Goal: Navigation & Orientation: Find specific page/section

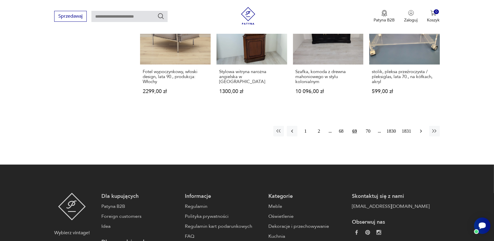
click at [420, 128] on icon "button" at bounding box center [422, 131] width 6 height 6
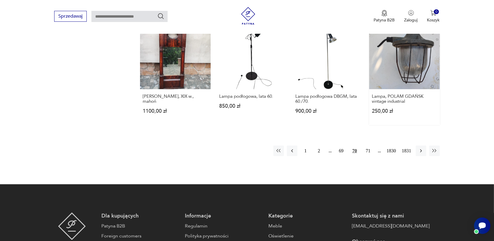
scroll to position [552, 0]
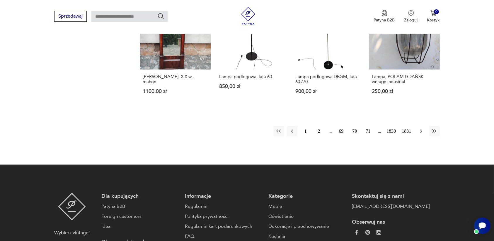
click at [421, 130] on icon "button" at bounding box center [421, 131] width 2 height 3
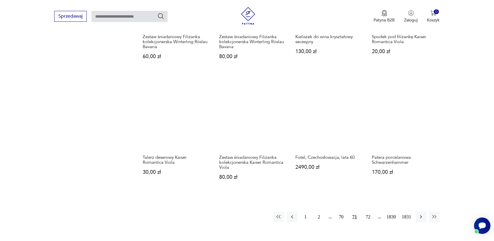
scroll to position [479, 0]
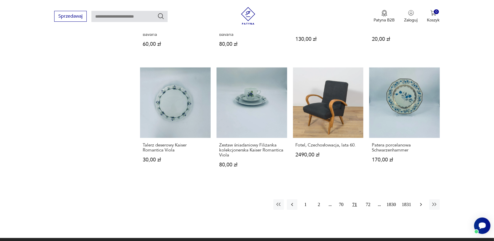
click at [421, 201] on icon "button" at bounding box center [422, 204] width 6 height 6
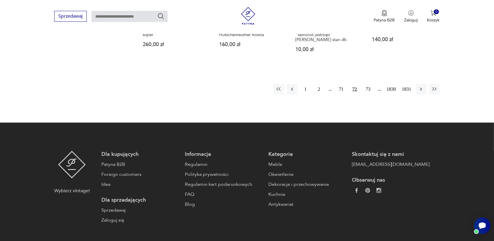
scroll to position [626, 0]
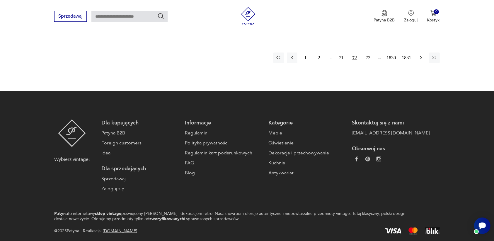
click at [420, 58] on icon "button" at bounding box center [422, 58] width 6 height 6
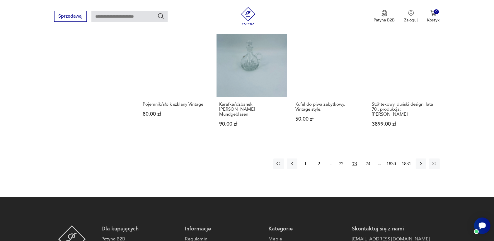
scroll to position [516, 0]
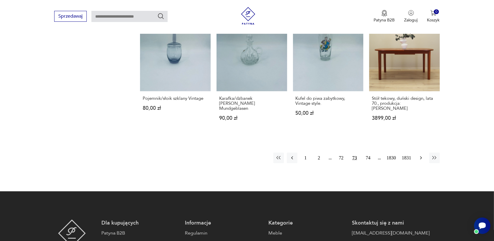
click at [420, 155] on icon "button" at bounding box center [422, 158] width 6 height 6
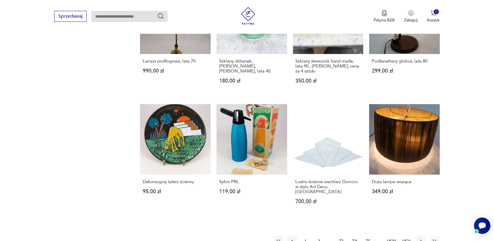
scroll to position [589, 0]
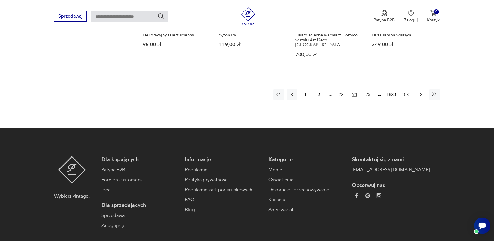
click at [421, 93] on icon "button" at bounding box center [421, 94] width 2 height 3
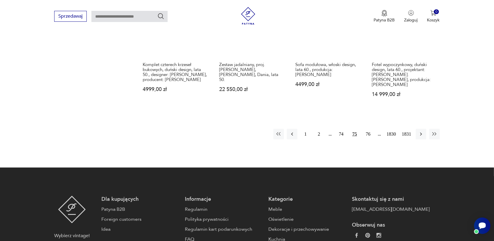
scroll to position [589, 0]
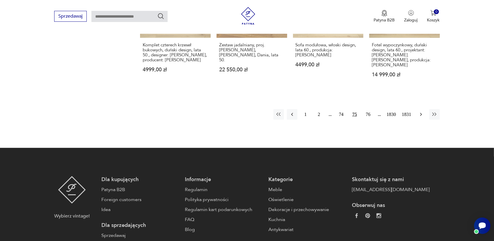
click at [419, 111] on icon "button" at bounding box center [422, 114] width 6 height 6
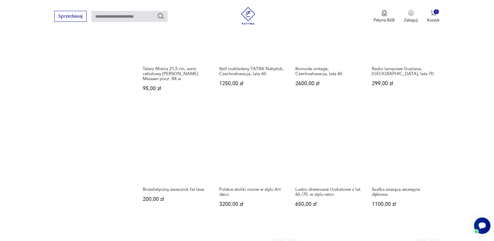
scroll to position [442, 0]
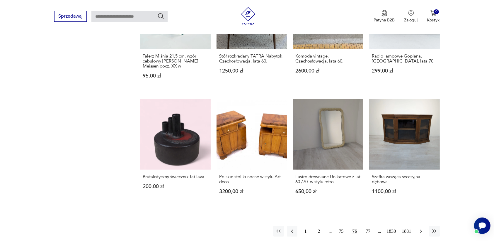
click at [420, 231] on icon "button" at bounding box center [422, 231] width 6 height 6
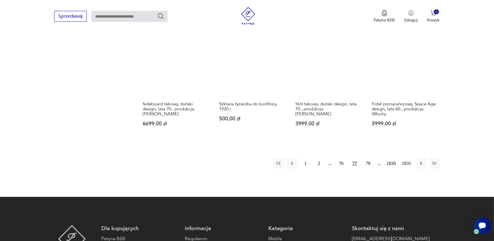
scroll to position [516, 0]
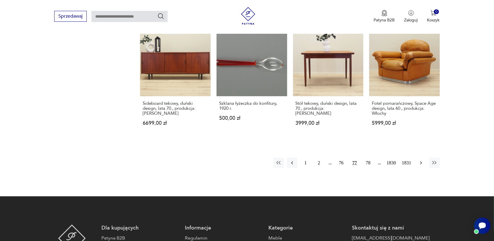
click at [420, 163] on icon "button" at bounding box center [422, 163] width 6 height 6
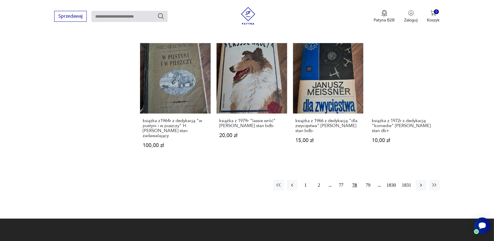
scroll to position [516, 0]
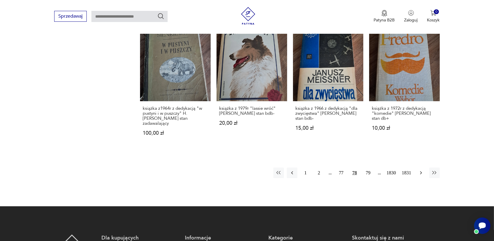
click at [420, 170] on icon "button" at bounding box center [422, 173] width 6 height 6
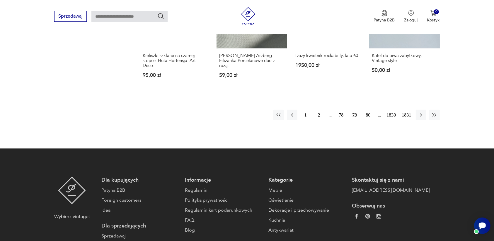
scroll to position [552, 0]
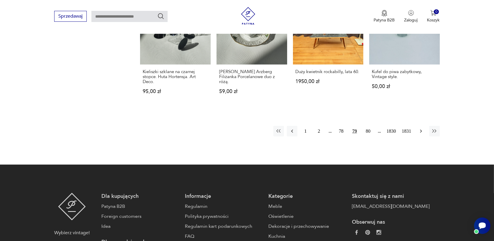
click at [420, 128] on icon "button" at bounding box center [422, 131] width 6 height 6
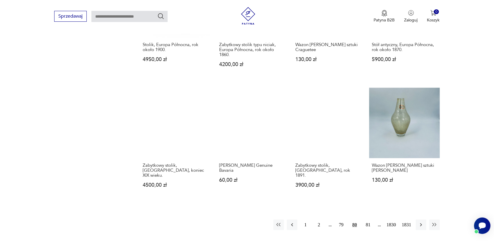
scroll to position [516, 0]
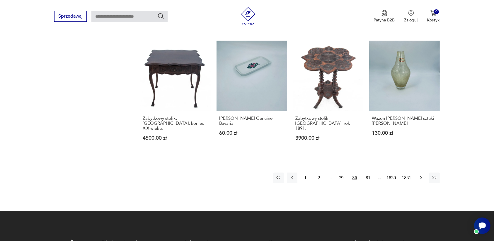
click at [421, 176] on icon "button" at bounding box center [421, 177] width 2 height 3
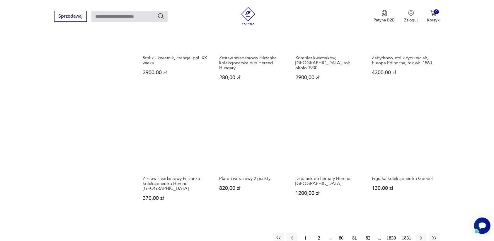
scroll to position [442, 0]
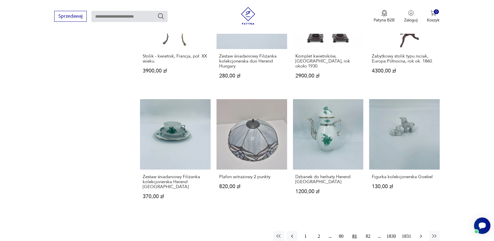
click at [420, 233] on icon "button" at bounding box center [422, 236] width 6 height 6
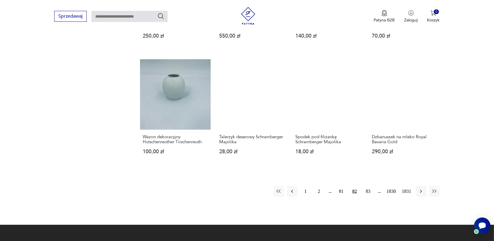
scroll to position [479, 0]
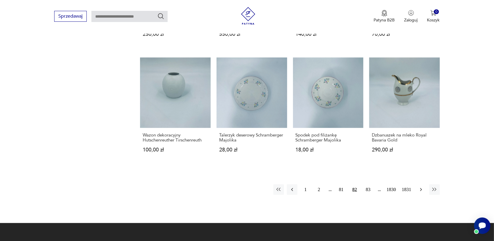
click at [421, 189] on icon "button" at bounding box center [422, 190] width 6 height 6
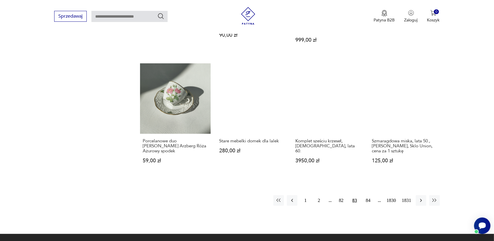
scroll to position [479, 0]
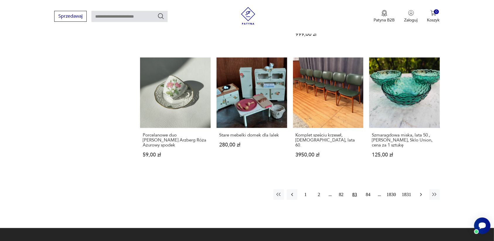
click at [419, 192] on icon "button" at bounding box center [422, 195] width 6 height 6
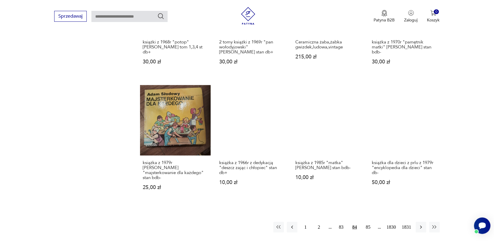
scroll to position [479, 0]
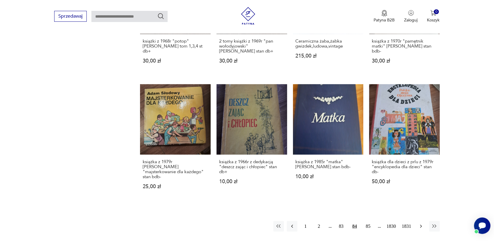
click at [421, 223] on icon "button" at bounding box center [422, 226] width 6 height 6
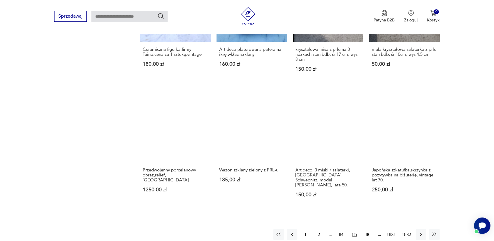
scroll to position [479, 0]
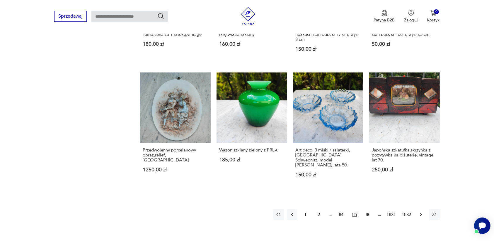
click at [422, 213] on icon "button" at bounding box center [421, 214] width 2 height 3
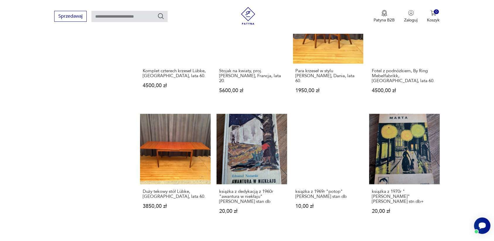
scroll to position [442, 0]
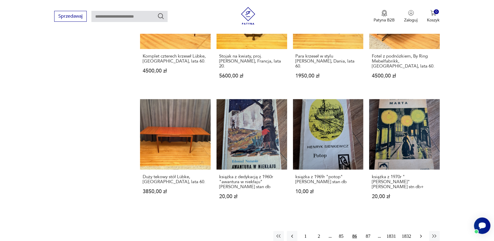
click at [421, 235] on icon "button" at bounding box center [421, 236] width 2 height 3
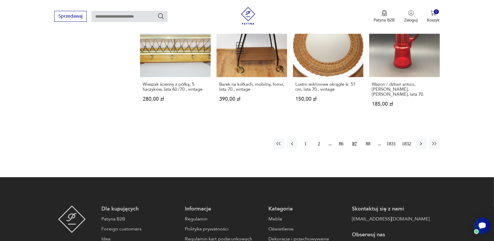
scroll to position [552, 0]
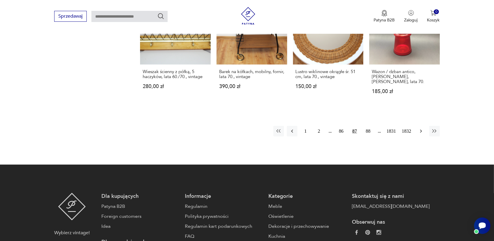
click at [420, 128] on icon "button" at bounding box center [422, 131] width 6 height 6
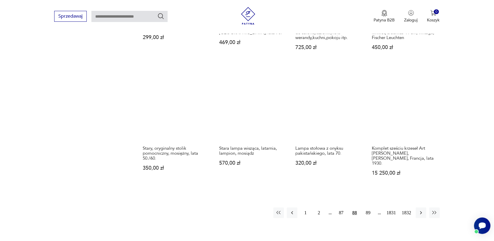
scroll to position [479, 0]
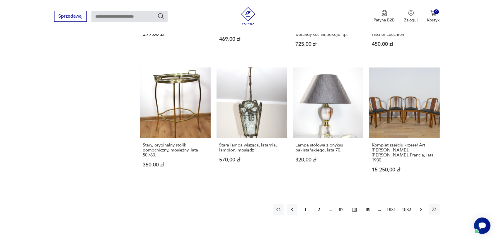
click at [421, 206] on icon "button" at bounding box center [422, 209] width 6 height 6
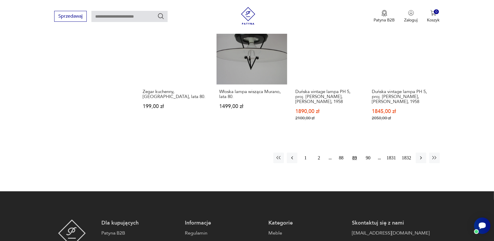
scroll to position [552, 0]
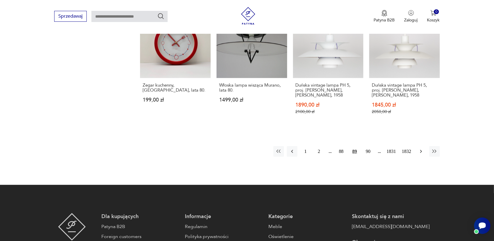
click at [421, 151] on icon "button" at bounding box center [422, 151] width 6 height 6
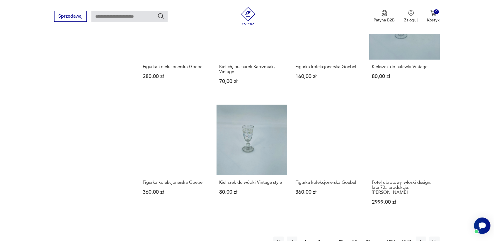
scroll to position [442, 0]
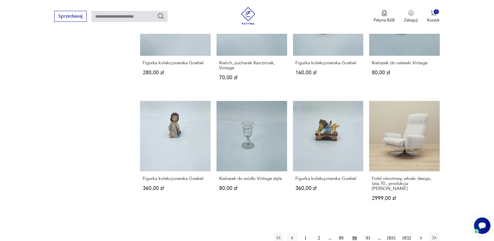
click at [421, 235] on icon "button" at bounding box center [422, 238] width 6 height 6
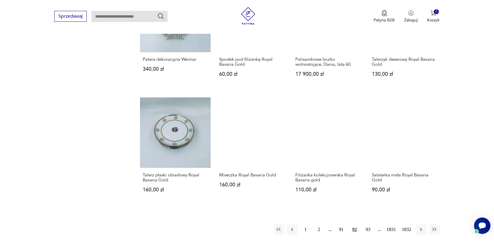
scroll to position [442, 0]
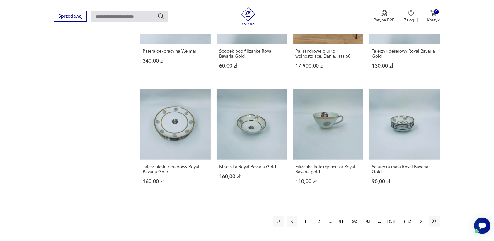
click at [420, 219] on icon "button" at bounding box center [422, 221] width 6 height 6
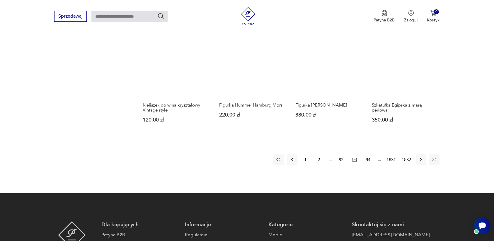
scroll to position [516, 0]
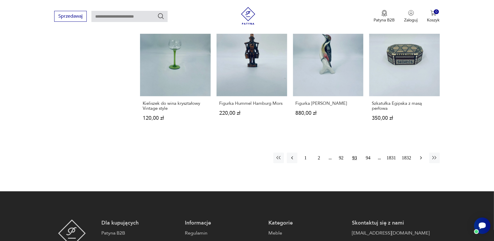
click at [420, 157] on icon "button" at bounding box center [422, 158] width 6 height 6
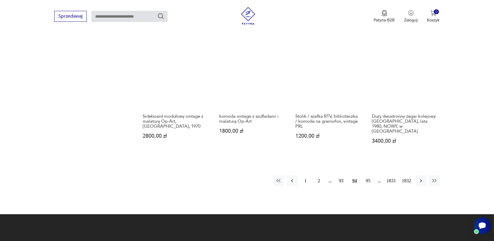
scroll to position [516, 0]
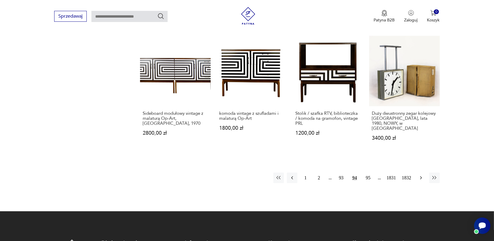
click at [421, 175] on icon "button" at bounding box center [422, 178] width 6 height 6
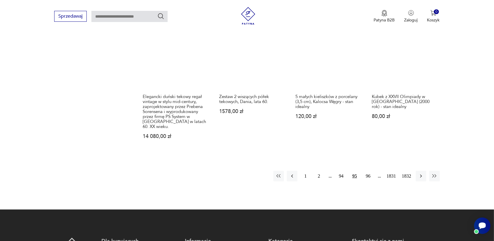
scroll to position [552, 0]
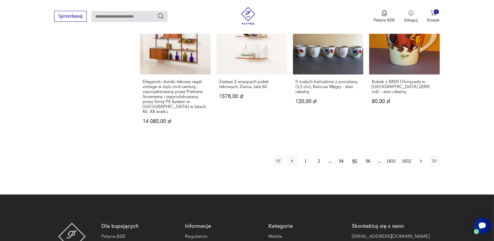
click at [421, 160] on icon "button" at bounding box center [421, 161] width 2 height 3
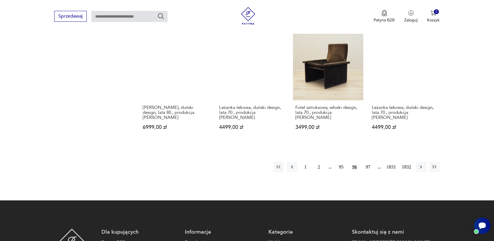
scroll to position [552, 0]
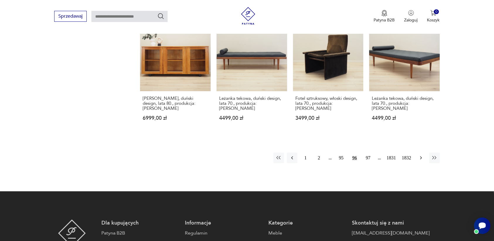
click at [420, 155] on icon "button" at bounding box center [422, 158] width 6 height 6
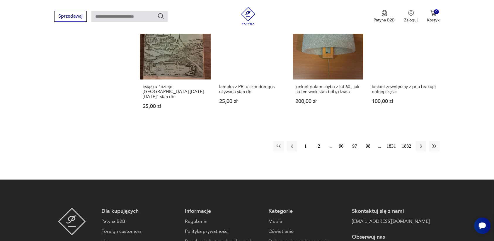
scroll to position [589, 0]
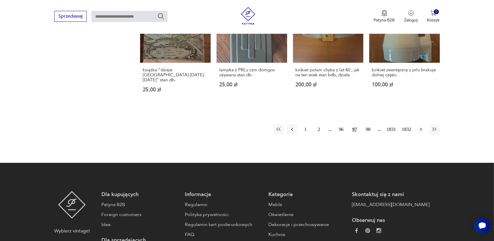
click at [420, 126] on icon "button" at bounding box center [422, 129] width 6 height 6
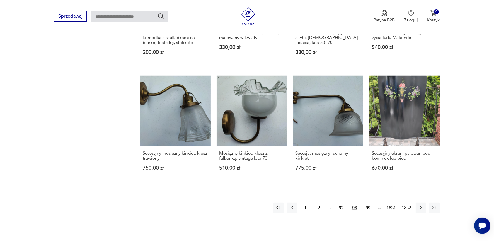
scroll to position [479, 0]
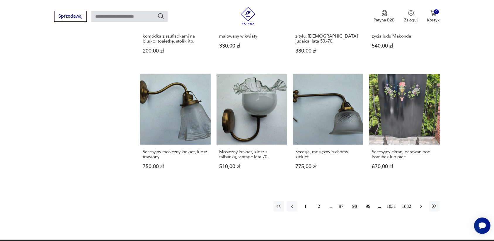
click at [420, 203] on icon "button" at bounding box center [422, 206] width 6 height 6
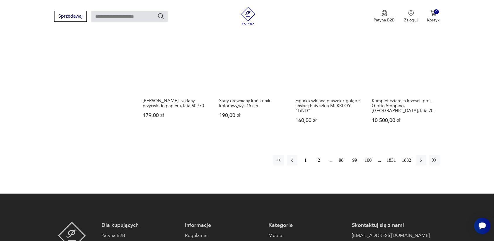
scroll to position [516, 0]
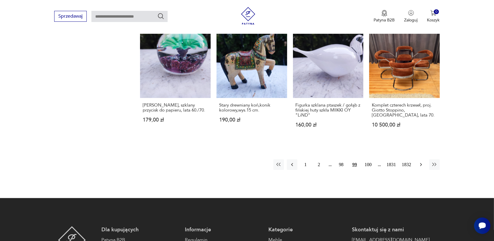
click at [420, 163] on icon "button" at bounding box center [422, 165] width 6 height 6
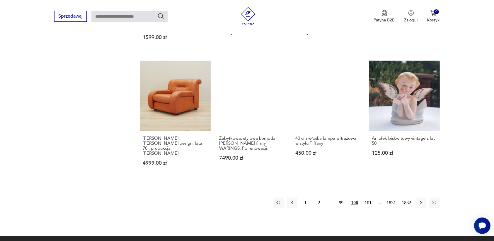
scroll to position [516, 0]
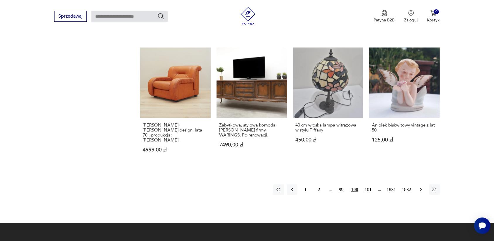
click at [421, 187] on icon "button" at bounding box center [422, 190] width 6 height 6
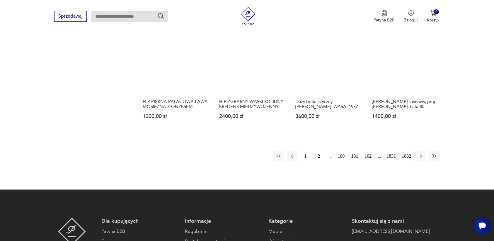
scroll to position [552, 0]
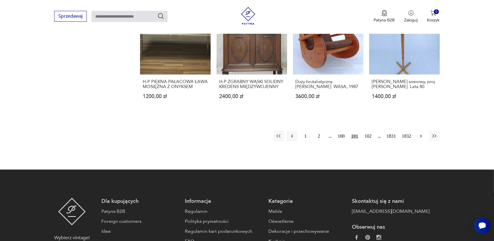
click at [420, 133] on icon "button" at bounding box center [422, 136] width 6 height 6
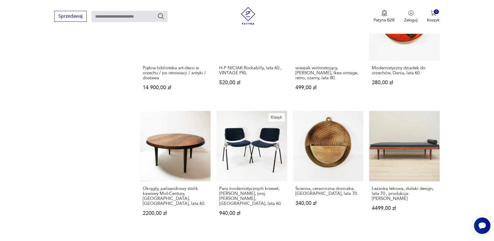
scroll to position [479, 0]
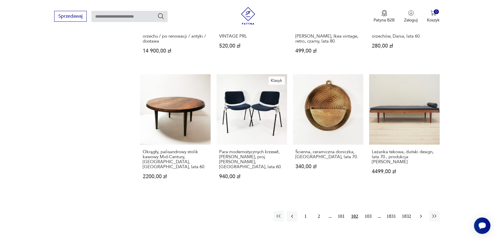
click at [419, 213] on icon "button" at bounding box center [422, 216] width 6 height 6
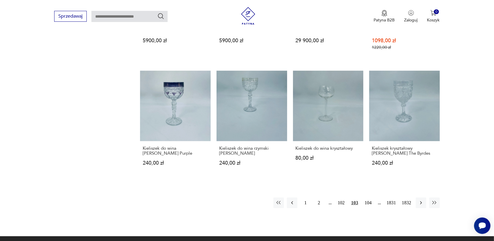
scroll to position [516, 0]
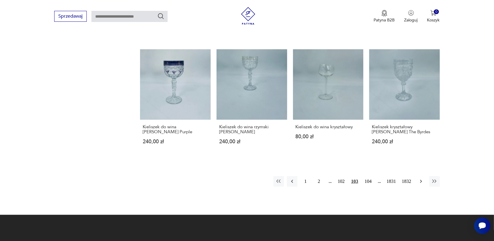
click at [419, 180] on icon "button" at bounding box center [422, 181] width 6 height 6
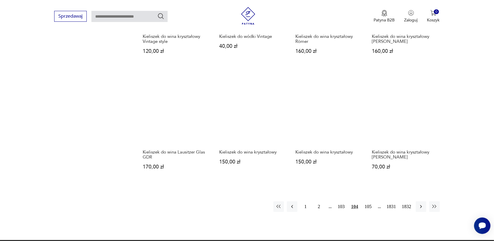
scroll to position [479, 0]
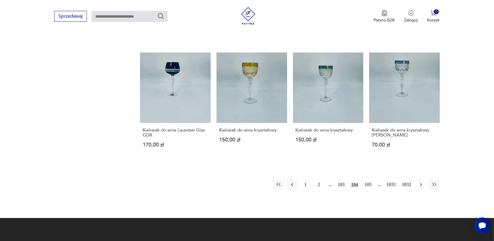
click at [422, 183] on icon "button" at bounding box center [422, 185] width 6 height 6
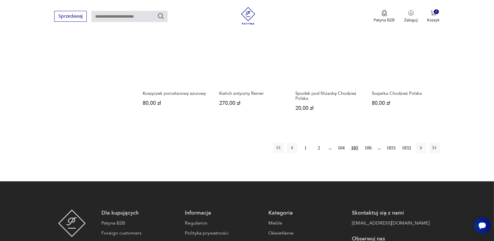
scroll to position [479, 0]
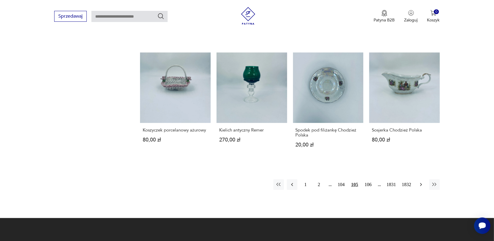
click at [419, 185] on icon "button" at bounding box center [422, 185] width 6 height 6
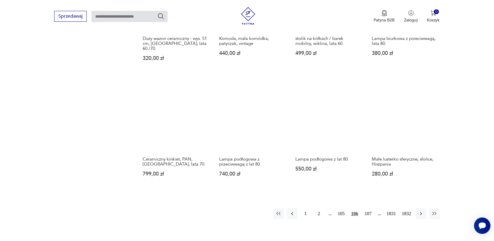
scroll to position [479, 0]
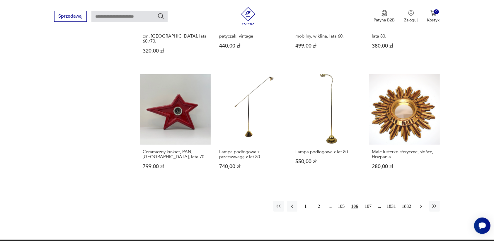
click at [419, 203] on icon "button" at bounding box center [422, 206] width 6 height 6
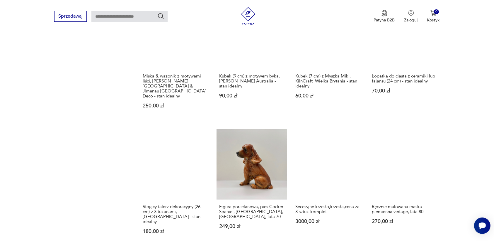
scroll to position [479, 0]
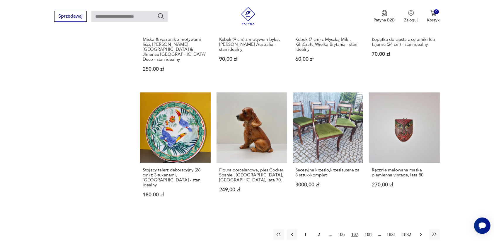
click at [420, 231] on icon "button" at bounding box center [422, 234] width 6 height 6
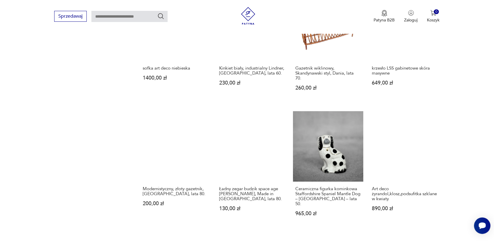
scroll to position [479, 0]
